Goal: Transaction & Acquisition: Obtain resource

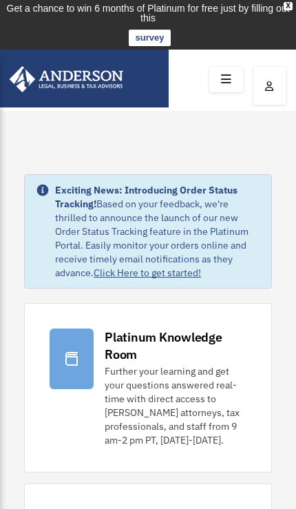
click at [231, 71] on icon at bounding box center [226, 79] width 20 height 21
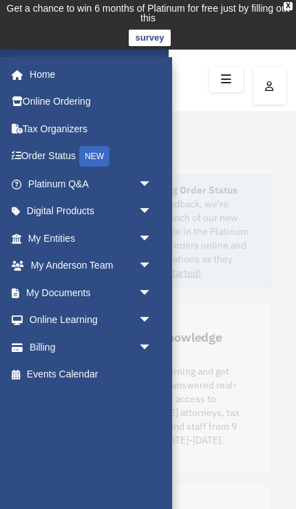
click at [141, 294] on span "arrow_drop_down" at bounding box center [152, 293] width 28 height 28
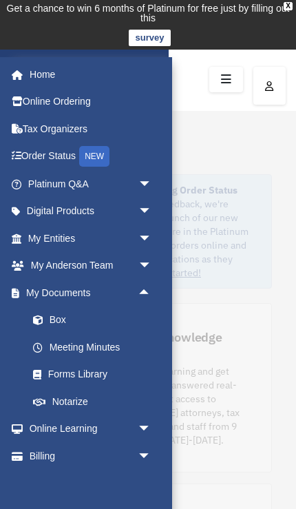
click at [53, 316] on link "Box" at bounding box center [95, 320] width 153 height 28
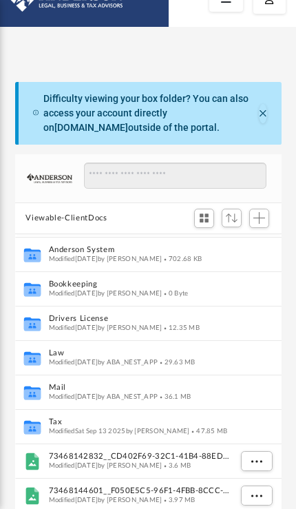
scroll to position [33, 0]
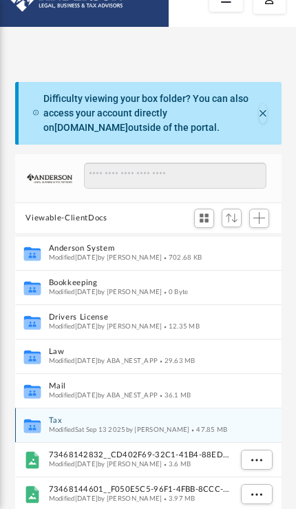
click at [178, 427] on span "Modified Sat Sep 13 2025 by Mohammed Kaka" at bounding box center [118, 428] width 141 height 7
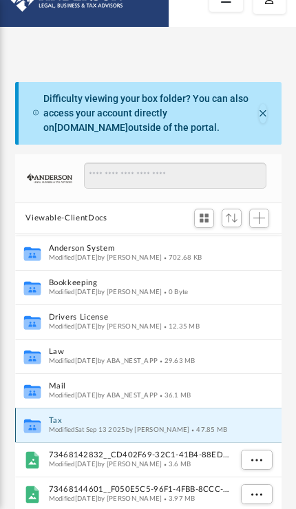
click at [41, 420] on icon "Collaborated Folder" at bounding box center [31, 425] width 21 height 22
click at [179, 416] on button "Tax" at bounding box center [138, 420] width 181 height 9
click at [187, 425] on span "Modified Sat Sep 13 2025 by Mohammed Kaka" at bounding box center [118, 428] width 141 height 7
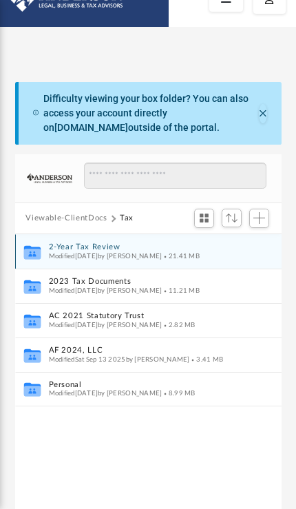
click at [45, 248] on div "Collaborated Folder 2-Year Tax Review Modified Fri Mar 1 2024 by George Demos 2…" at bounding box center [148, 251] width 266 height 34
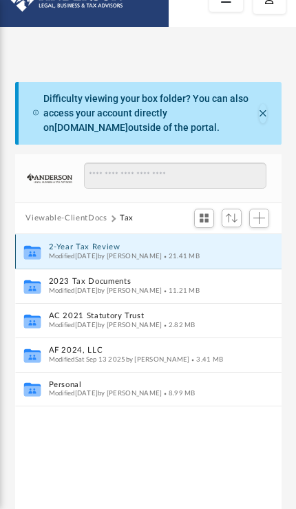
click at [244, 255] on div "Collaborated Folder 2-Year Tax Review Modified Fri Mar 1 2024 by George Demos 2…" at bounding box center [148, 251] width 266 height 34
click at [74, 247] on button "2-Year Tax Review" at bounding box center [138, 246] width 181 height 9
click at [74, 246] on button "2-Year Tax Review" at bounding box center [138, 246] width 181 height 9
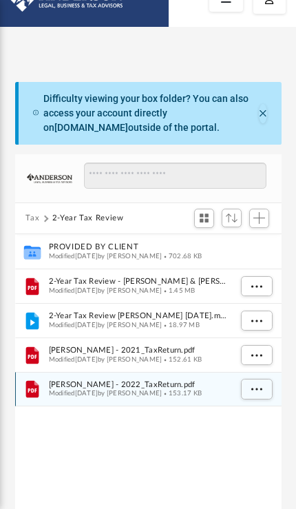
click at [261, 393] on button "More options" at bounding box center [256, 389] width 32 height 21
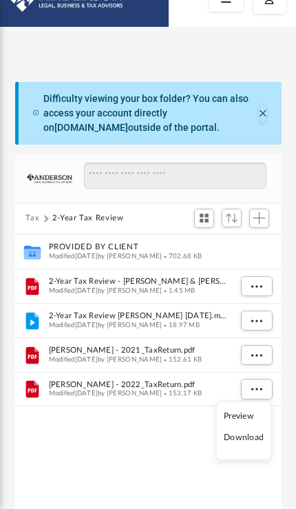
click at [249, 415] on li "Preview" at bounding box center [244, 416] width 40 height 14
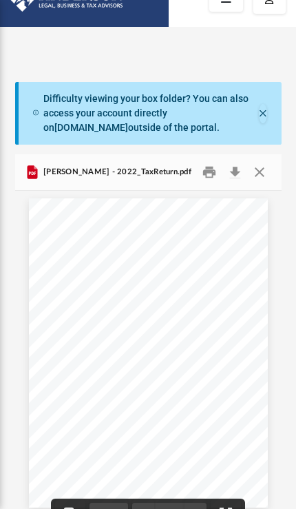
scroll to position [2645, 0]
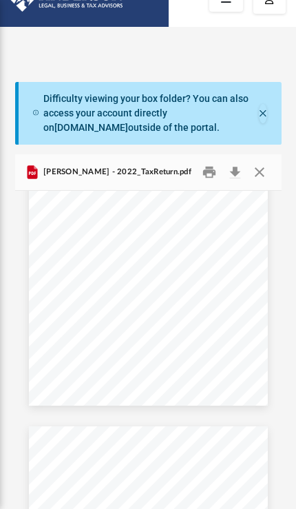
click at [234, 181] on button "Download" at bounding box center [235, 172] width 25 height 21
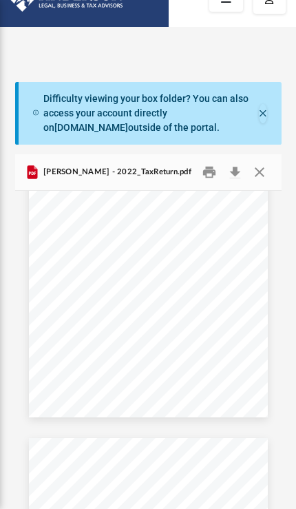
scroll to position [1648, 0]
